Goal: Task Accomplishment & Management: Manage account settings

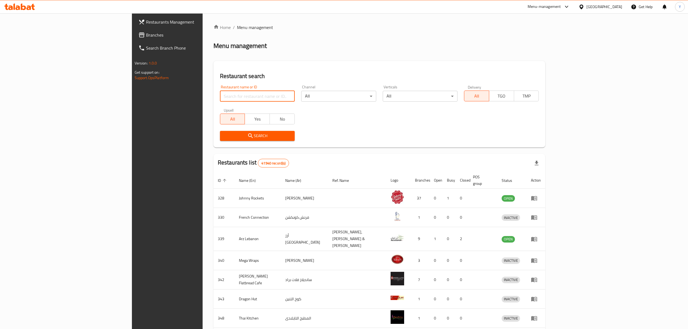
drag, startPoint x: 0, startPoint y: 0, endPoint x: 173, endPoint y: 97, distance: 198.1
click at [220, 97] on input "search" at bounding box center [257, 96] width 75 height 11
paste input "697105"
type input "697105"
click button "Search" at bounding box center [257, 136] width 75 height 10
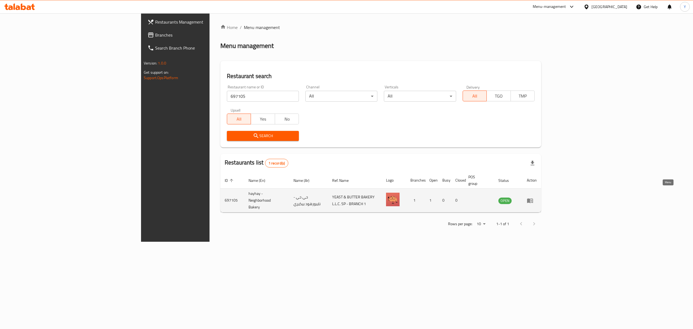
click at [537, 197] on link "enhanced table" at bounding box center [532, 200] width 10 height 6
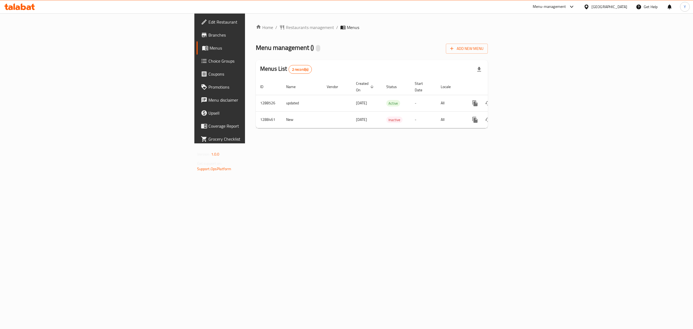
click at [209, 33] on span "Branches" at bounding box center [257, 35] width 97 height 6
click at [521, 97] on link "enhanced table" at bounding box center [514, 103] width 13 height 13
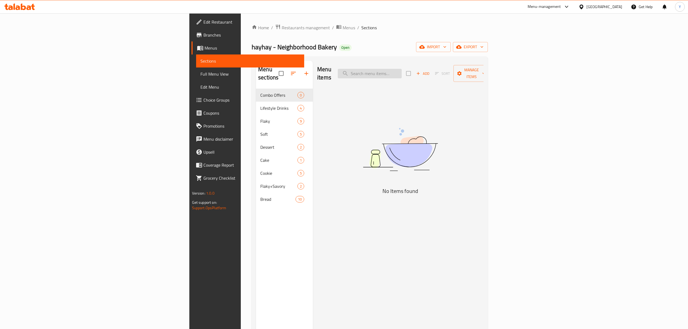
click at [402, 69] on input "search" at bounding box center [370, 73] width 64 height 9
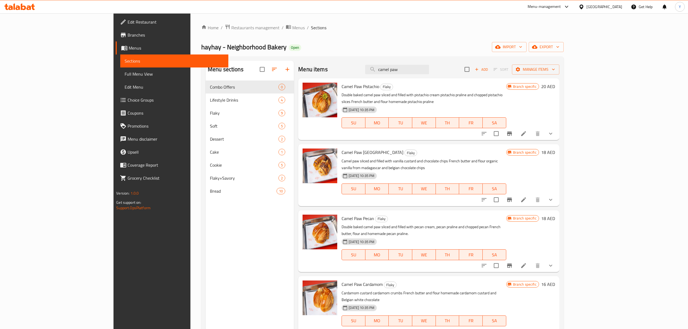
click at [438, 63] on div "Menu items camel paw Add Sort Manage items" at bounding box center [428, 70] width 261 height 18
click at [429, 69] on input "camel paw" at bounding box center [397, 69] width 64 height 9
paste input "UNO"
type input "UNO"
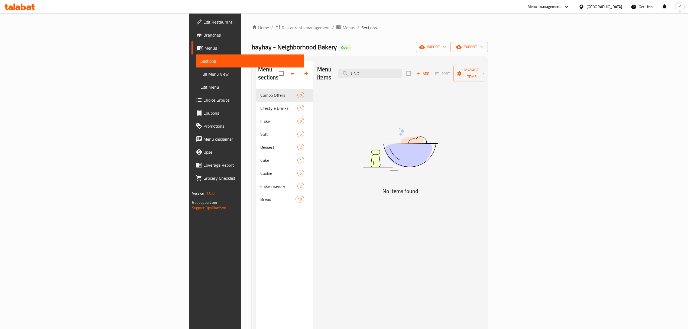
click at [191, 35] on link "Branches" at bounding box center [247, 34] width 113 height 13
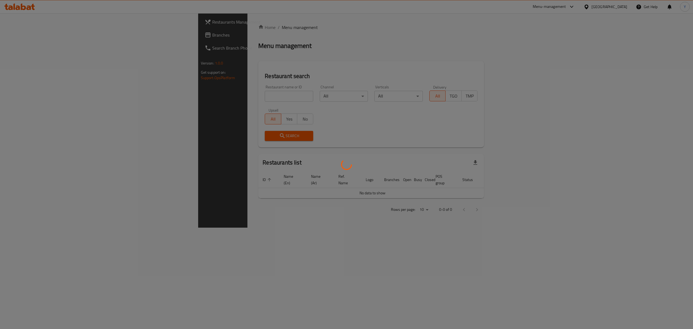
click at [183, 93] on div at bounding box center [346, 164] width 693 height 329
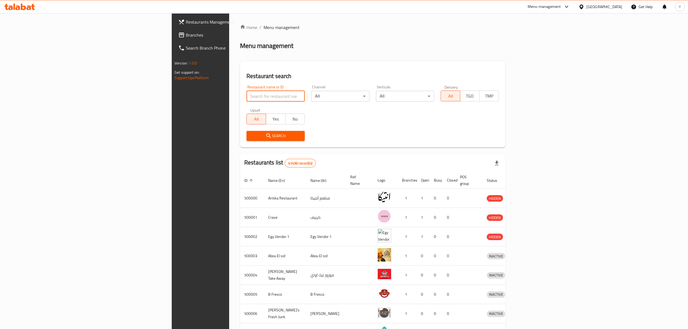
click at [246, 93] on input "search" at bounding box center [275, 96] width 58 height 11
paste input "680094"
type input "680094"
click button "Search" at bounding box center [275, 136] width 58 height 10
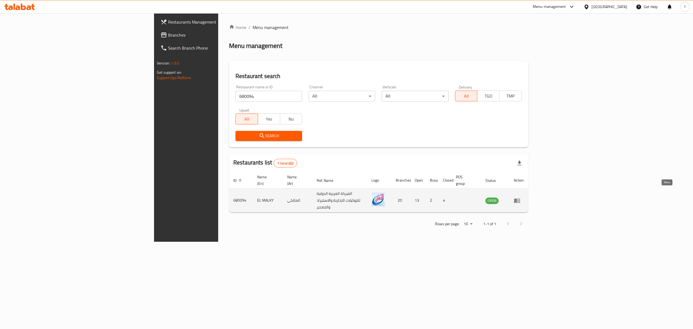
click at [520, 198] on icon "enhanced table" at bounding box center [517, 200] width 6 height 5
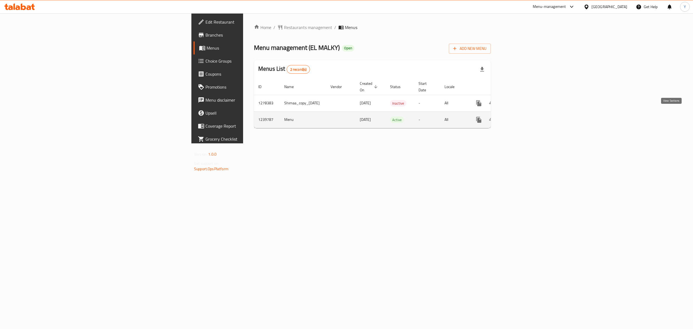
click at [521, 116] on icon "enhanced table" at bounding box center [518, 119] width 6 height 6
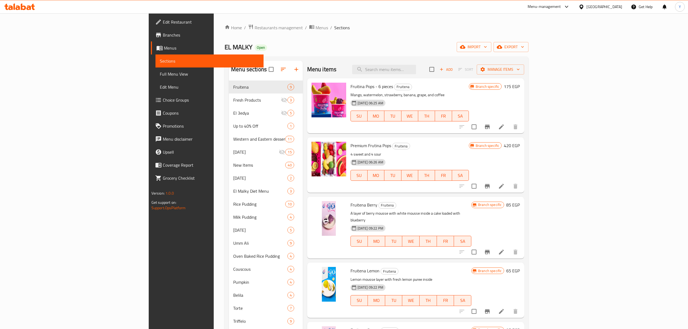
click at [163, 32] on span "Branches" at bounding box center [211, 35] width 96 height 6
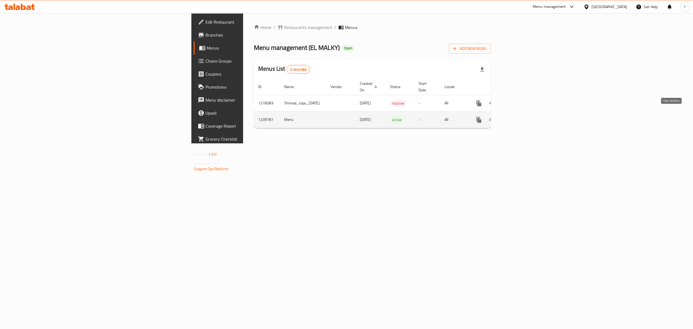
click at [521, 116] on icon "enhanced table" at bounding box center [518, 119] width 6 height 6
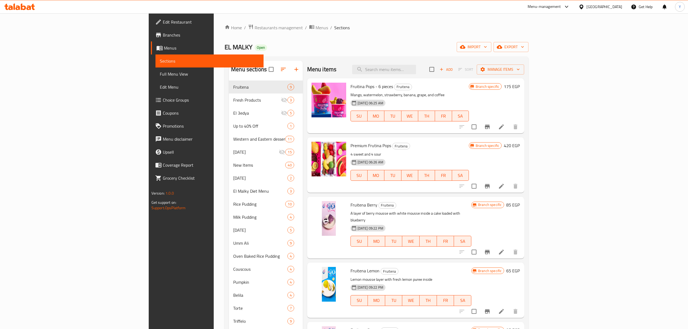
click at [453, 62] on div "Menu items Add Sort Manage items" at bounding box center [415, 70] width 217 height 18
click at [416, 66] on input "search" at bounding box center [384, 69] width 64 height 9
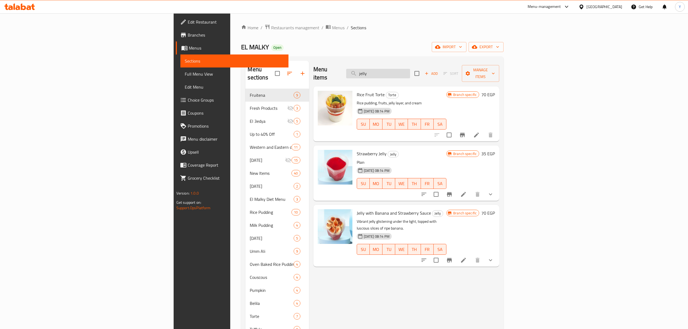
type input "jelly"
click at [467, 191] on icon at bounding box center [463, 194] width 6 height 6
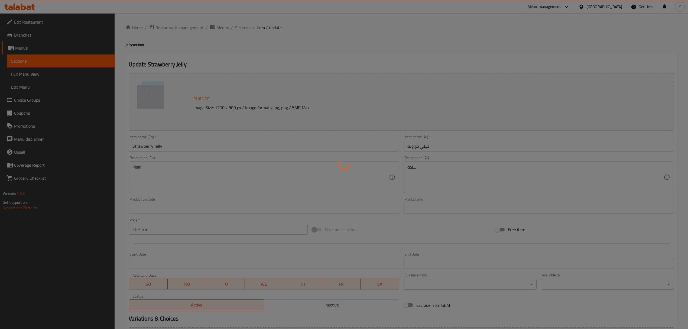
type input "الإضافات :"
type input "0"
type input "إضافة أيس كريم:"
type input "0"
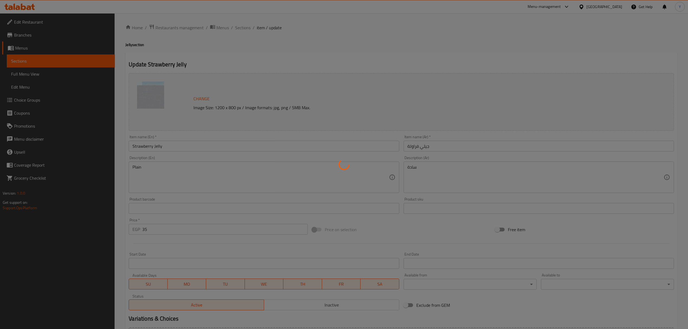
type input "0"
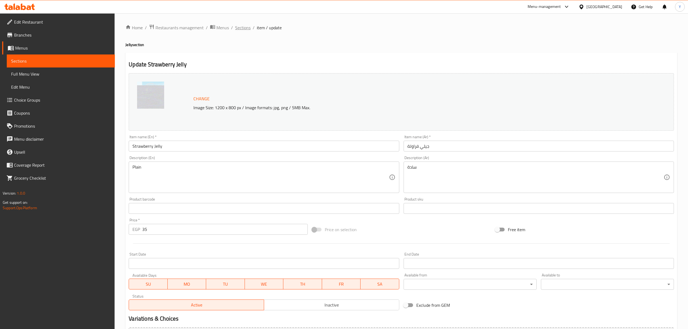
click at [245, 30] on span "Sections" at bounding box center [242, 27] width 15 height 6
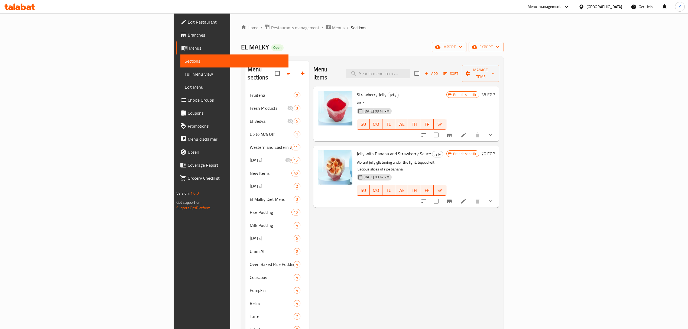
click at [357, 90] on span "Strawberry Jelly" at bounding box center [372, 94] width 30 height 8
click at [410, 69] on input "search" at bounding box center [378, 73] width 64 height 9
click at [357, 90] on span "Strawberry Jelly" at bounding box center [372, 94] width 30 height 8
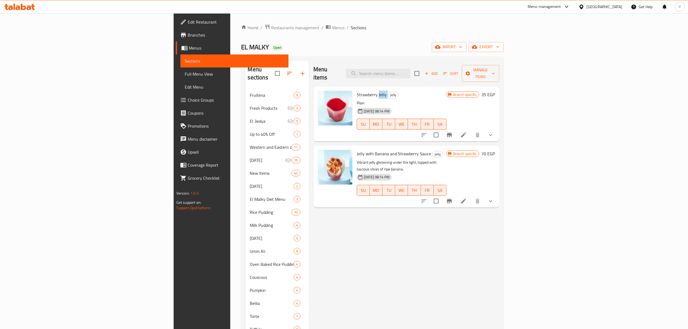
click at [357, 90] on span "Strawberry Jelly" at bounding box center [372, 94] width 30 height 8
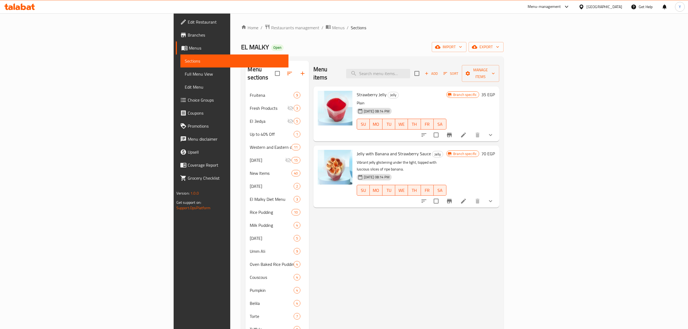
click at [357, 100] on p "Plain" at bounding box center [402, 103] width 90 height 7
click at [357, 90] on span "Strawberry Jelly" at bounding box center [372, 94] width 30 height 8
click at [410, 74] on input "search" at bounding box center [378, 73] width 64 height 9
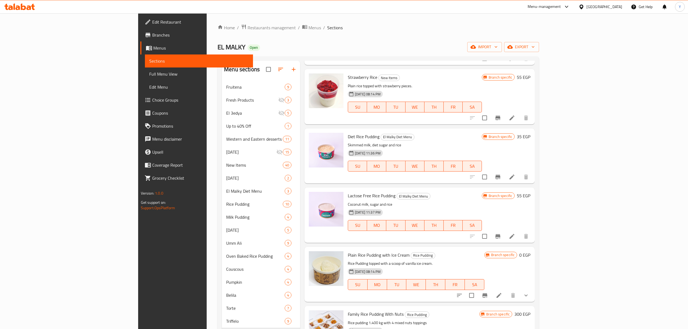
scroll to position [975, 0]
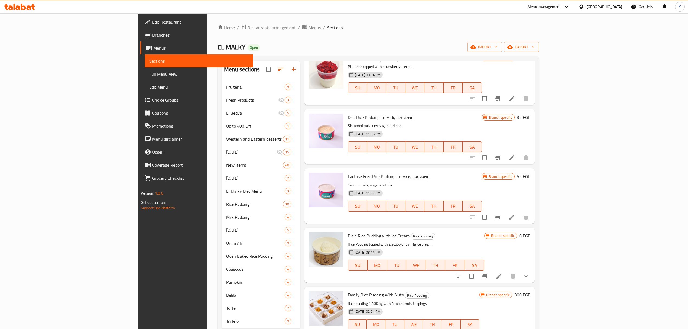
type input "rice"
click at [532, 278] on button "show more" at bounding box center [525, 275] width 13 height 13
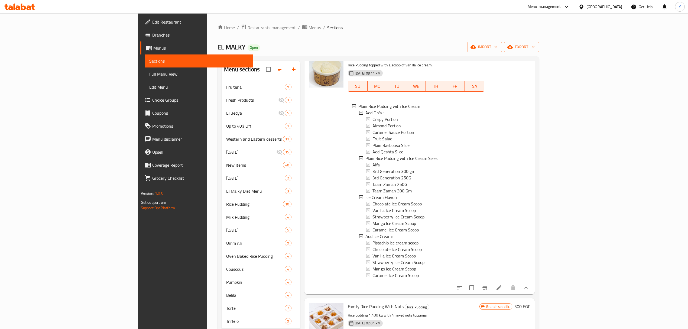
scroll to position [1192, 0]
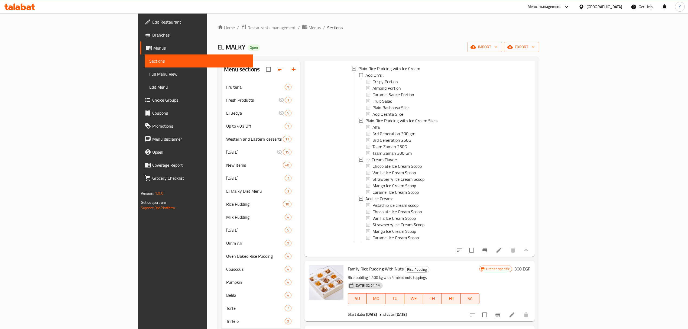
click at [506, 254] on li at bounding box center [498, 250] width 15 height 10
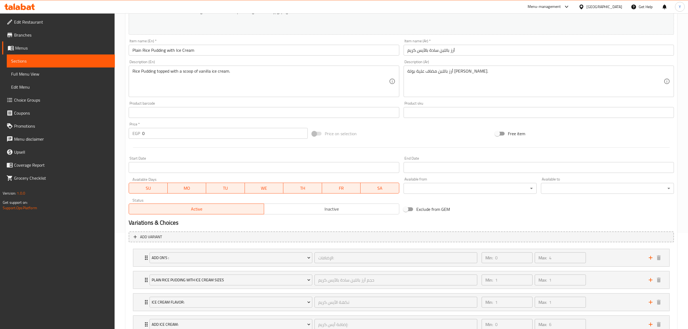
scroll to position [138, 0]
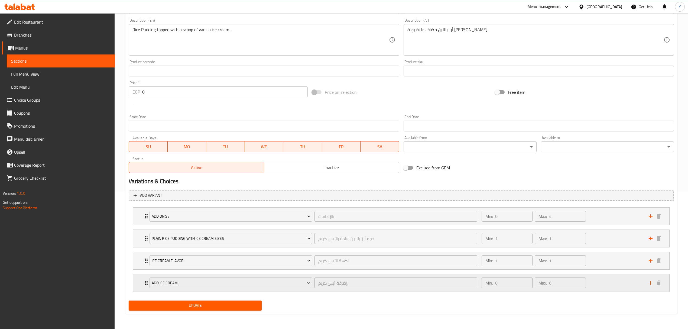
click at [144, 285] on icon "Expand" at bounding box center [146, 282] width 6 height 6
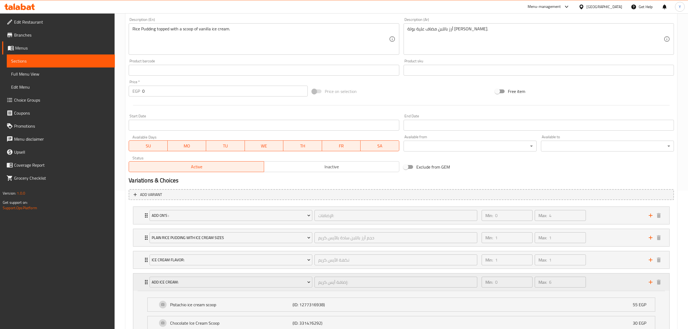
click at [146, 282] on icon "Expand" at bounding box center [146, 282] width 3 height 4
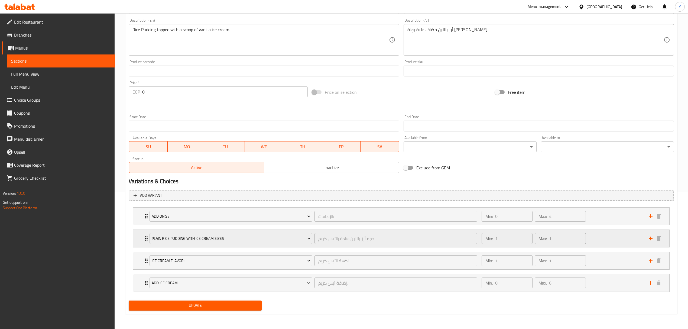
click at [141, 236] on div "Plain Rice Pudding with Ice Cream Sizes حجم أرز باللبن سادة بالآيس كريم ​ Min: …" at bounding box center [401, 238] width 536 height 17
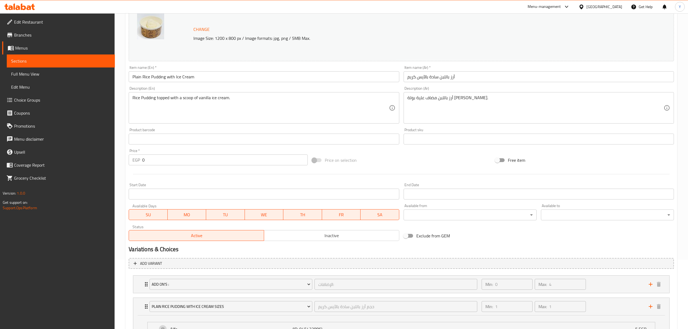
scroll to position [62, 0]
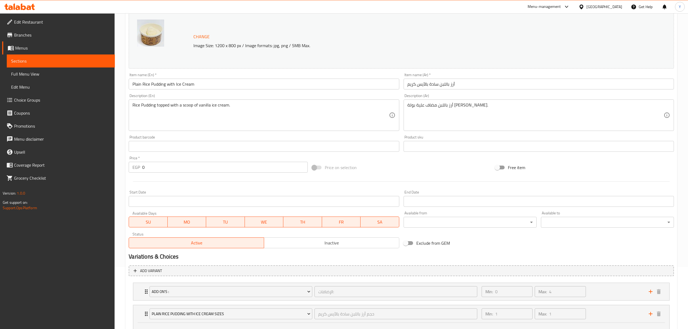
click at [155, 83] on input "Plain Rice Pudding with Ice Cream" at bounding box center [264, 84] width 270 height 11
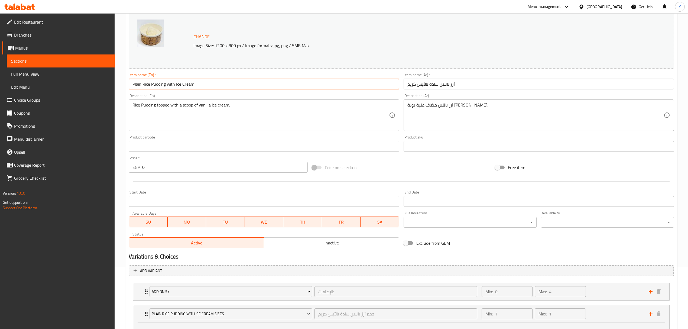
click at [155, 83] on input "Plain Rice Pudding with Ice Cream" at bounding box center [264, 84] width 270 height 11
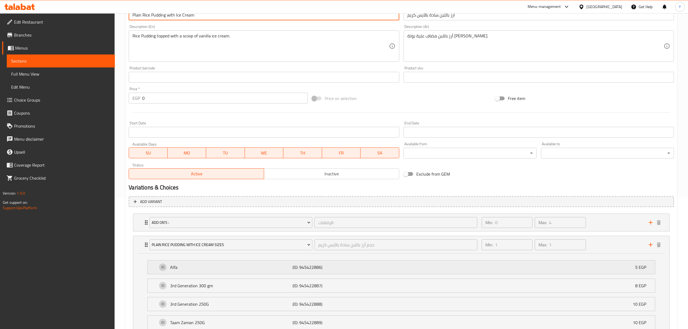
scroll to position [206, 0]
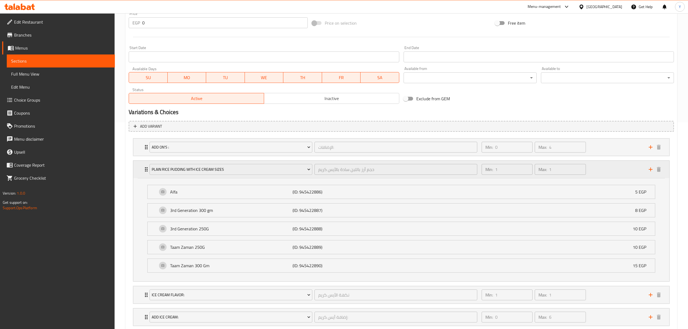
click at [139, 171] on div "Plain Rice Pudding with Ice Cream Sizes حجم أرز باللبن سادة بالآيس كريم ​ Min: …" at bounding box center [401, 169] width 536 height 17
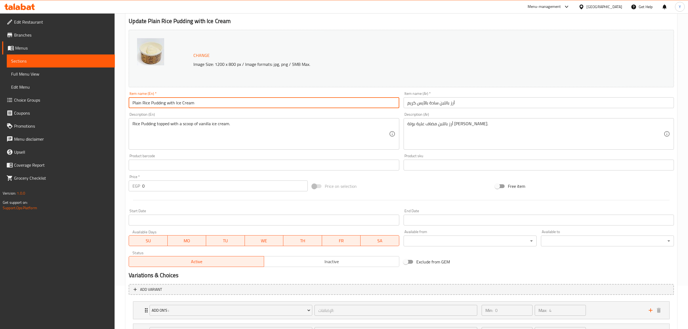
scroll to position [0, 0]
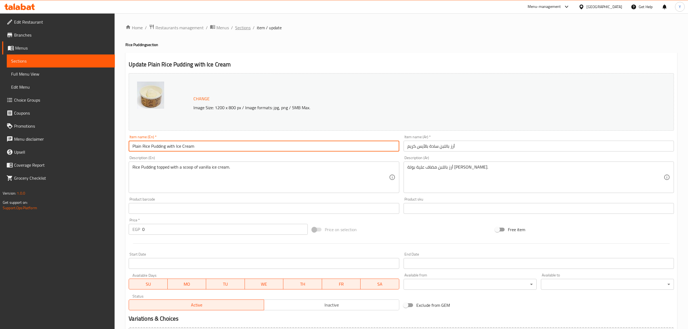
click at [241, 28] on span "Sections" at bounding box center [242, 27] width 15 height 6
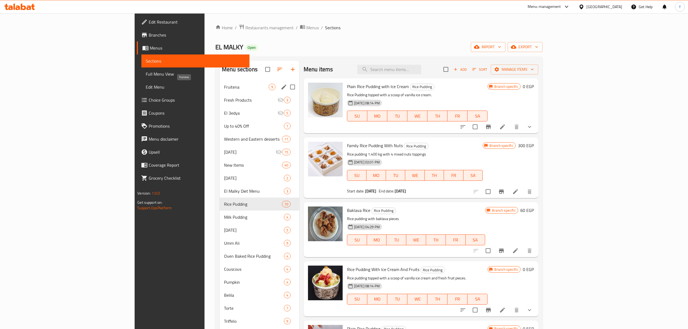
click at [224, 86] on span "Fruitena" at bounding box center [246, 87] width 45 height 6
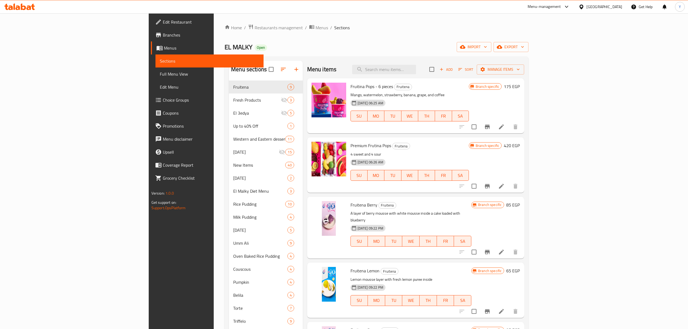
click at [406, 31] on ol "Home / Restaurants management / Menus / Sections" at bounding box center [376, 27] width 304 height 7
click at [378, 34] on div "Home / Restaurants management / Menus / Sections EL MALKY Open import export Me…" at bounding box center [376, 224] width 304 height 401
